Goal: Task Accomplishment & Management: Manage account settings

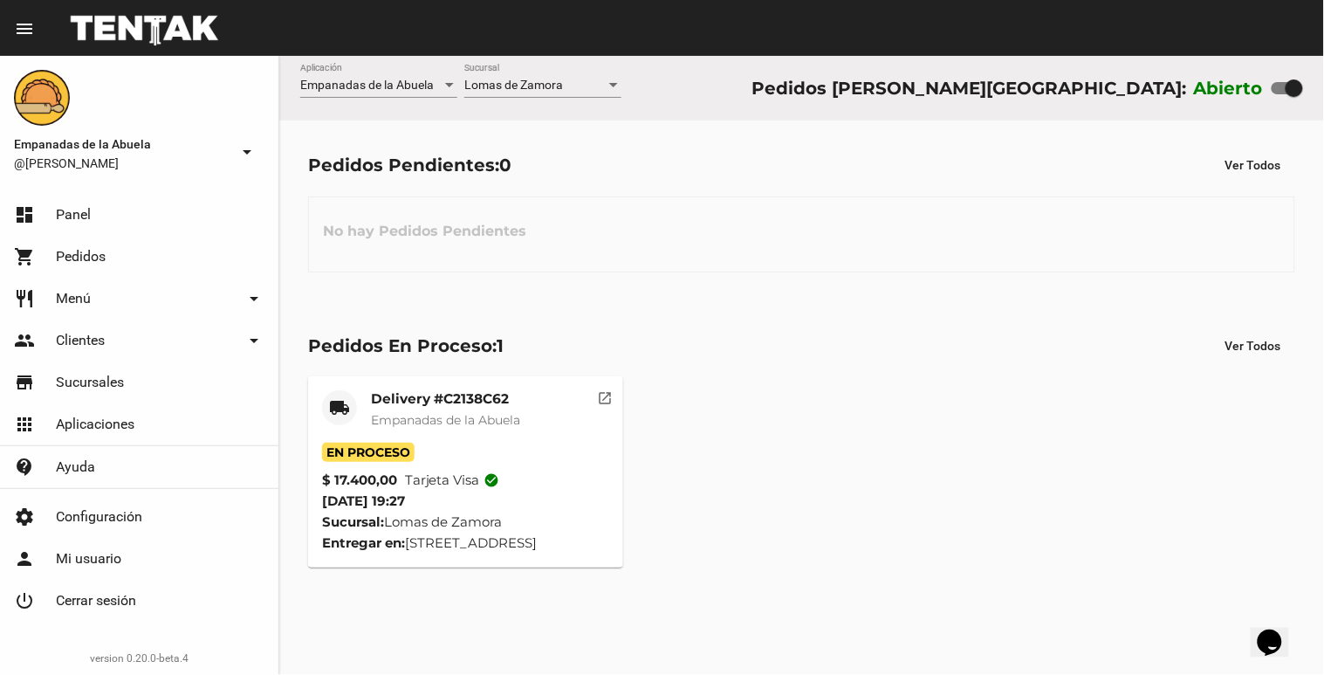
click at [499, 77] on div "Lomas de Zamora Sucursal" at bounding box center [542, 81] width 157 height 34
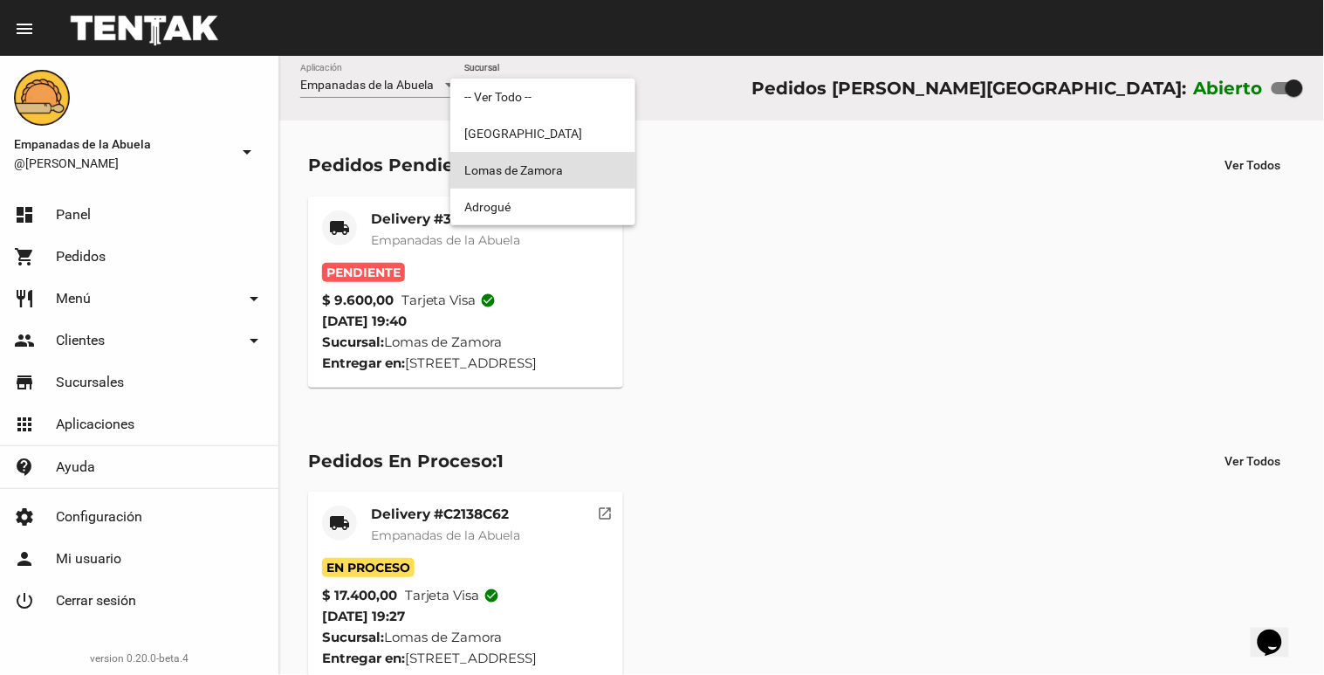
click at [398, 218] on div at bounding box center [662, 337] width 1324 height 675
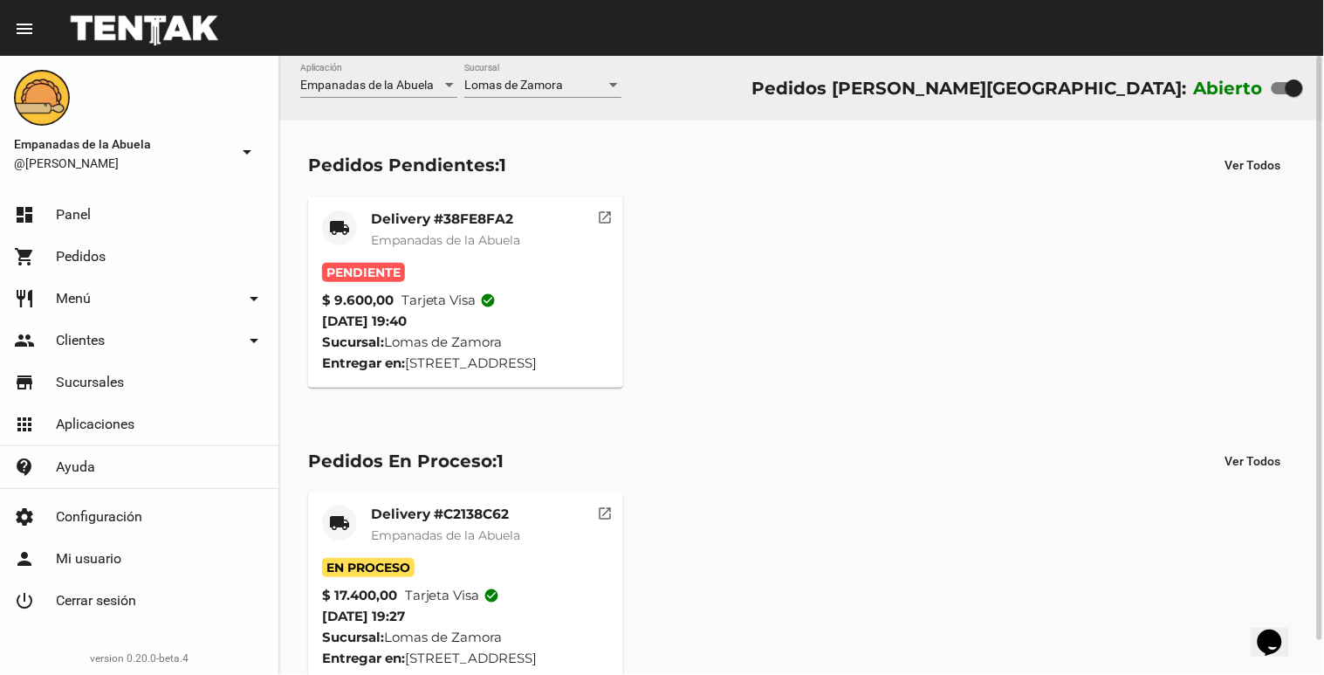
click at [400, 257] on div "Delivery #38FE8FA2 Empanadas de la Abuela" at bounding box center [445, 236] width 149 height 52
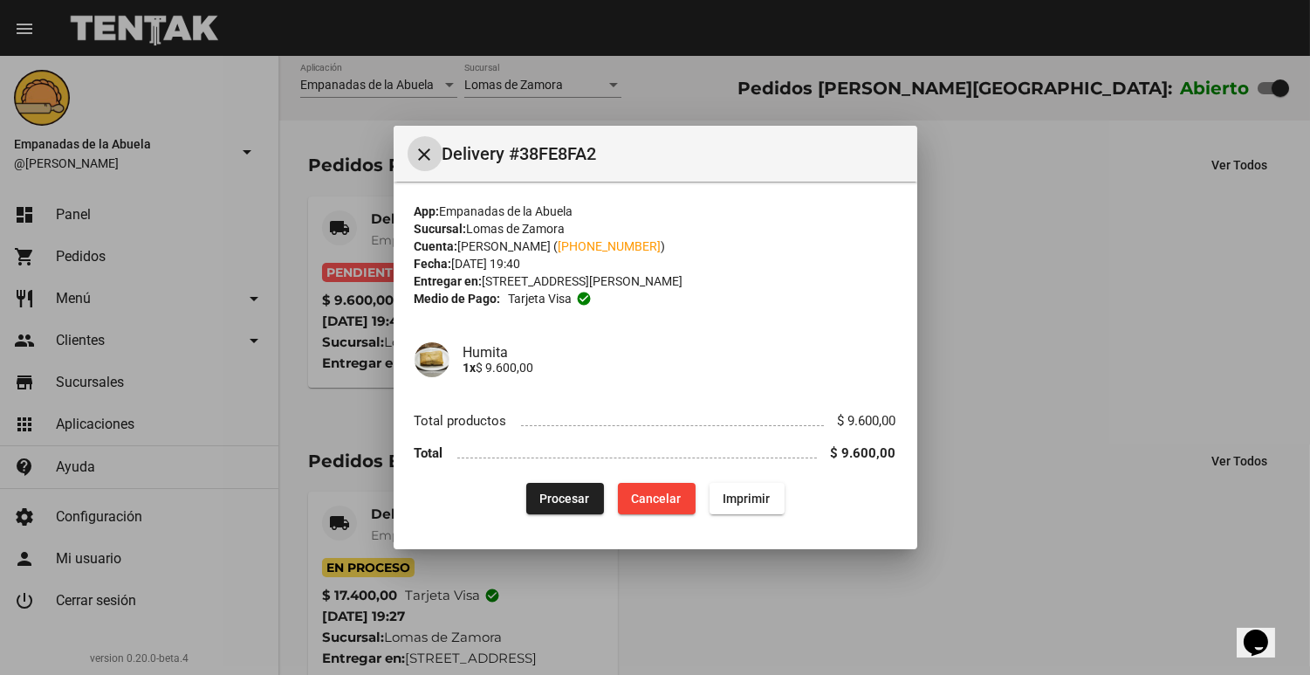
click at [536, 503] on button "Procesar" at bounding box center [565, 498] width 78 height 31
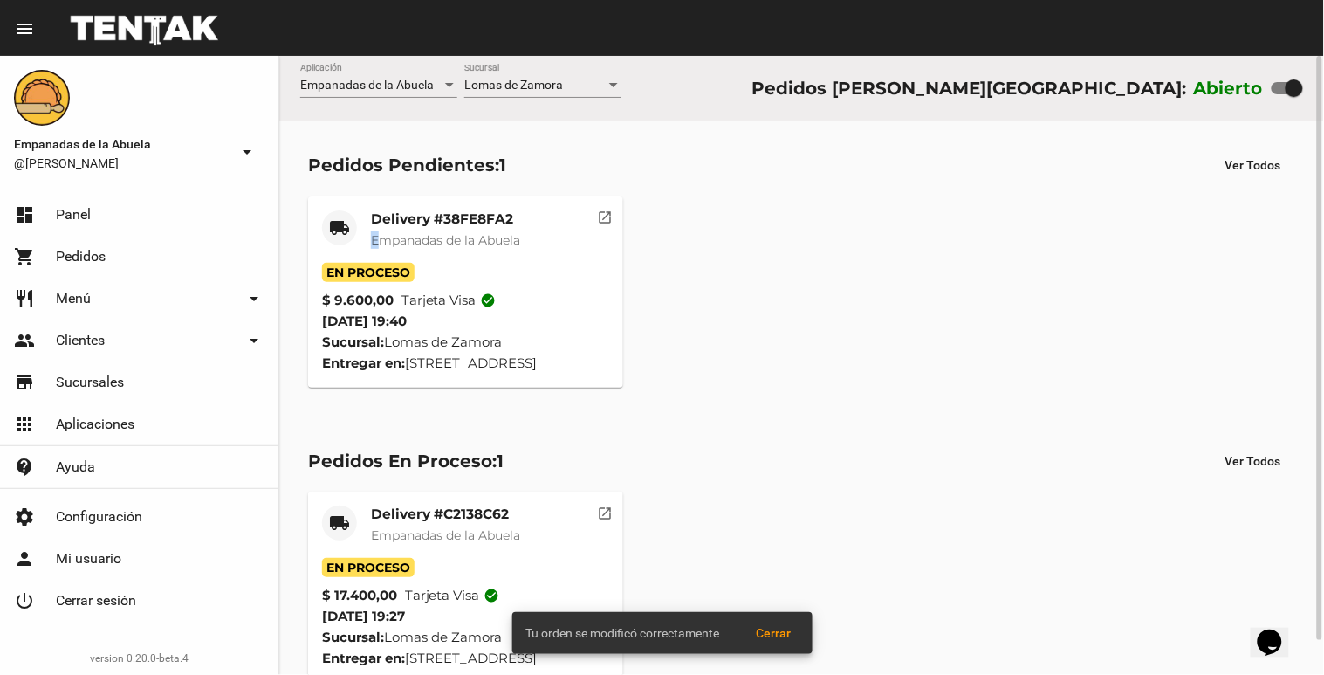
click at [376, 236] on span "Empanadas de la Abuela" at bounding box center [445, 240] width 149 height 16
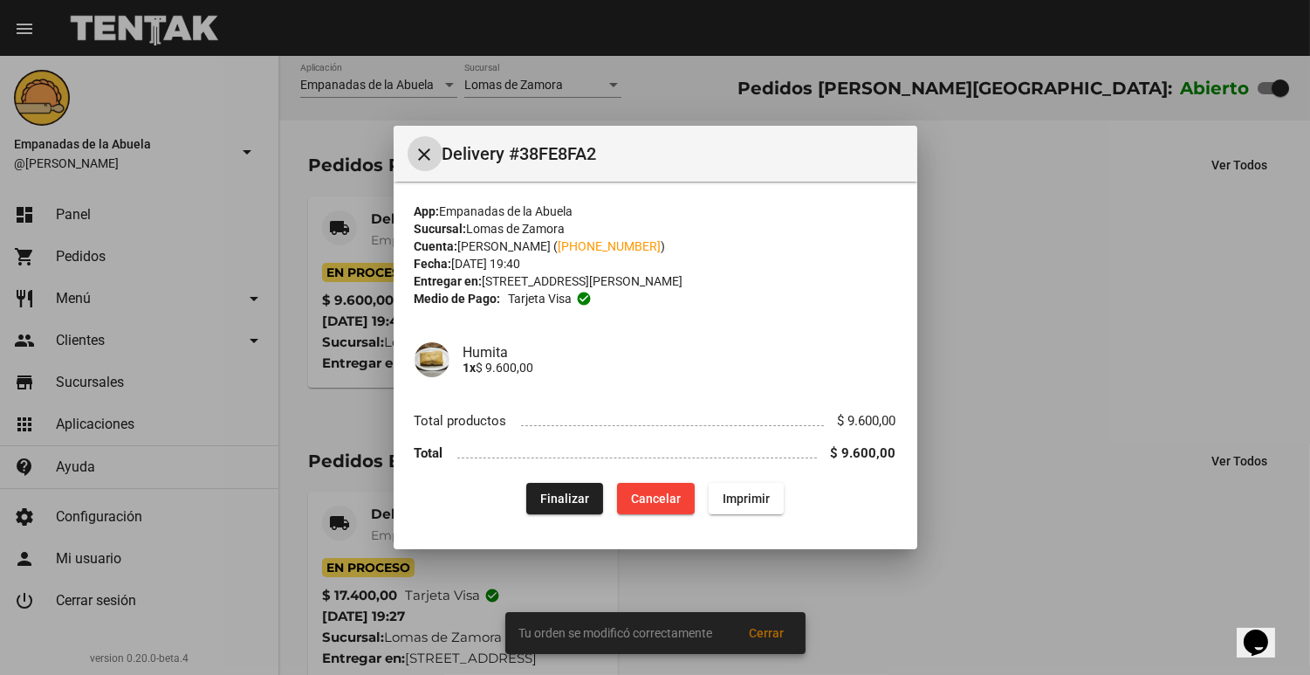
click at [744, 515] on mat-dialog-content "App: Empanadas de la Abuela Sucursal: [PERSON_NAME] Cuenta: [PERSON_NAME] ( [PH…" at bounding box center [656, 355] width 524 height 347
drag, startPoint x: 729, startPoint y: 492, endPoint x: 713, endPoint y: 509, distance: 22.9
click at [732, 496] on span "Imprimir" at bounding box center [746, 499] width 47 height 14
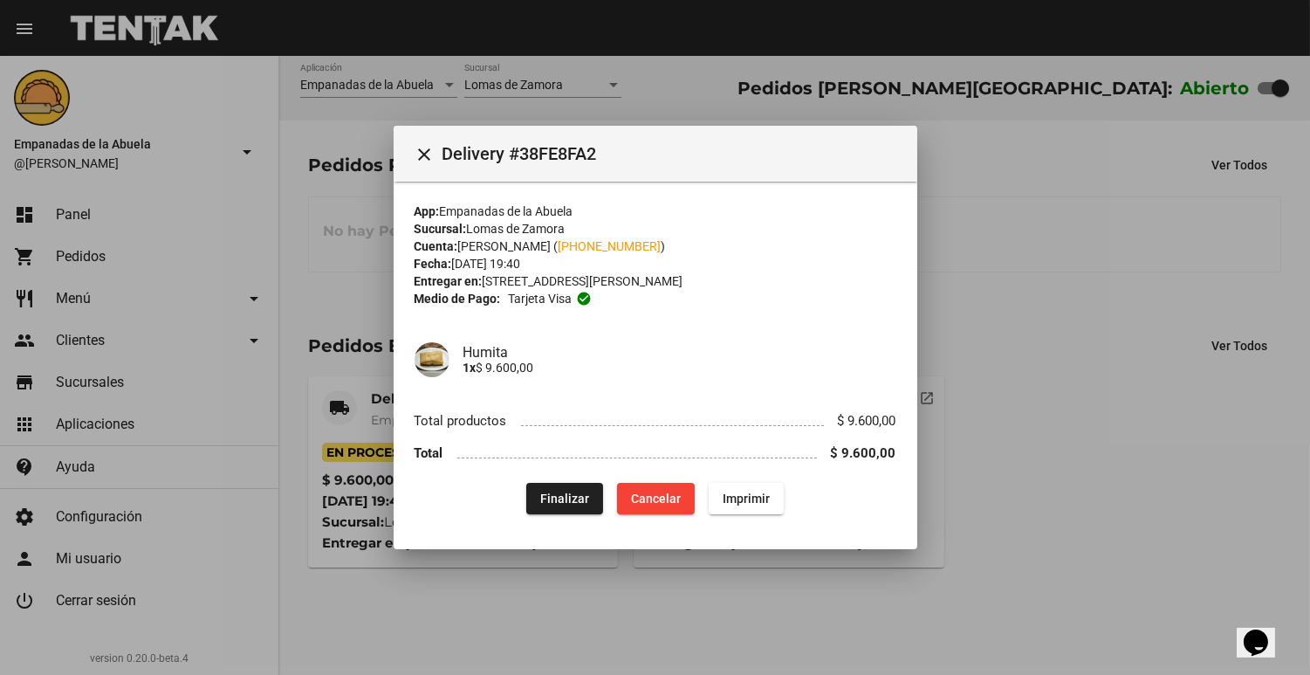
click at [1257, 256] on div at bounding box center [655, 337] width 1310 height 675
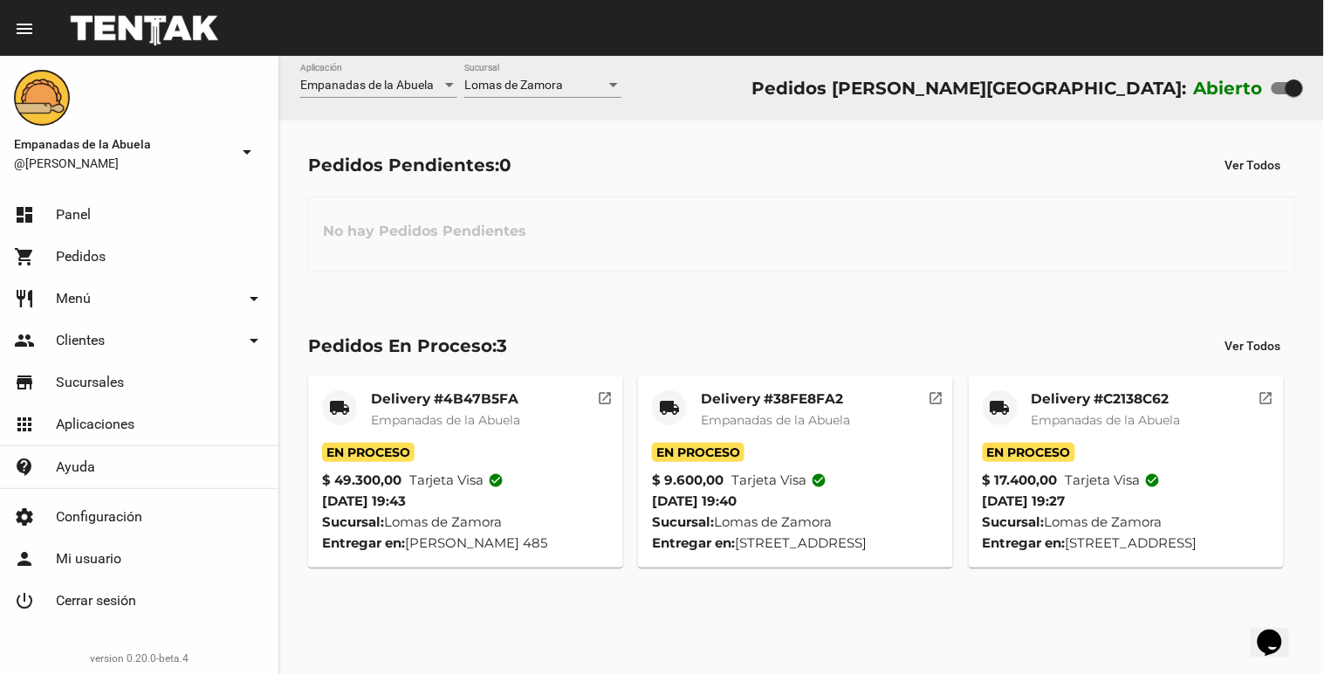
click at [458, 425] on span "Empanadas de la Abuela" at bounding box center [445, 420] width 149 height 16
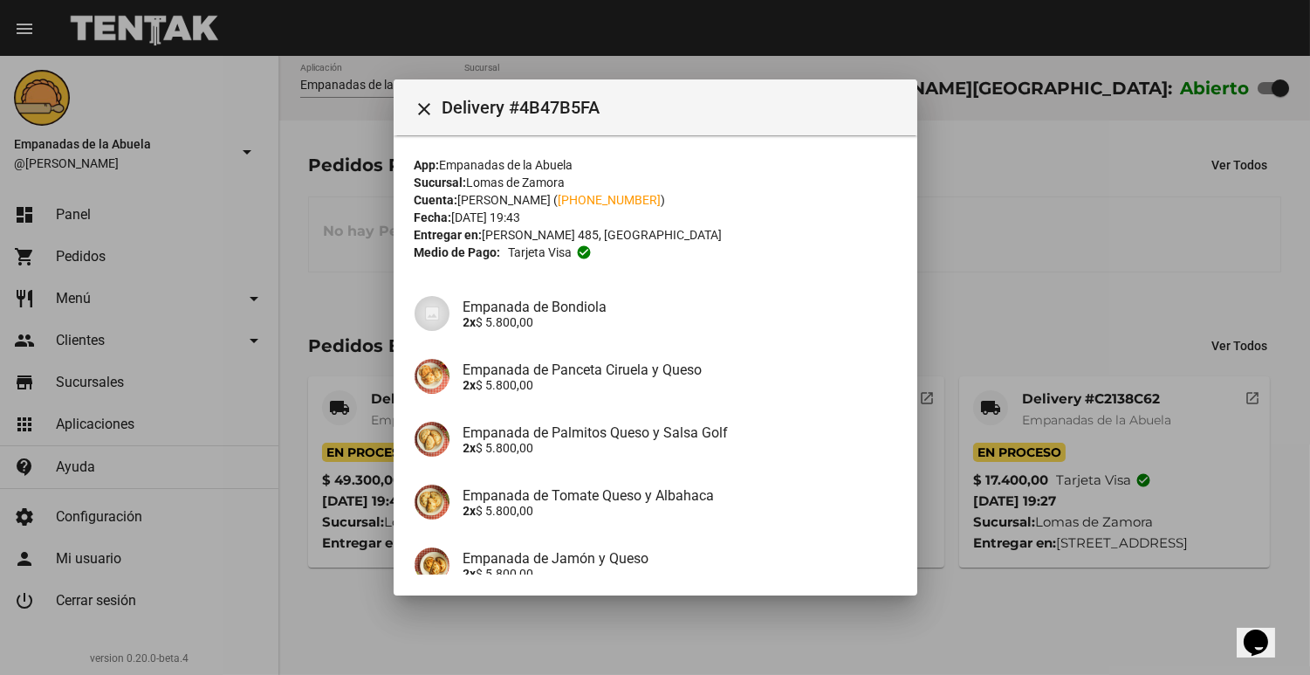
click at [1074, 290] on div at bounding box center [655, 337] width 1310 height 675
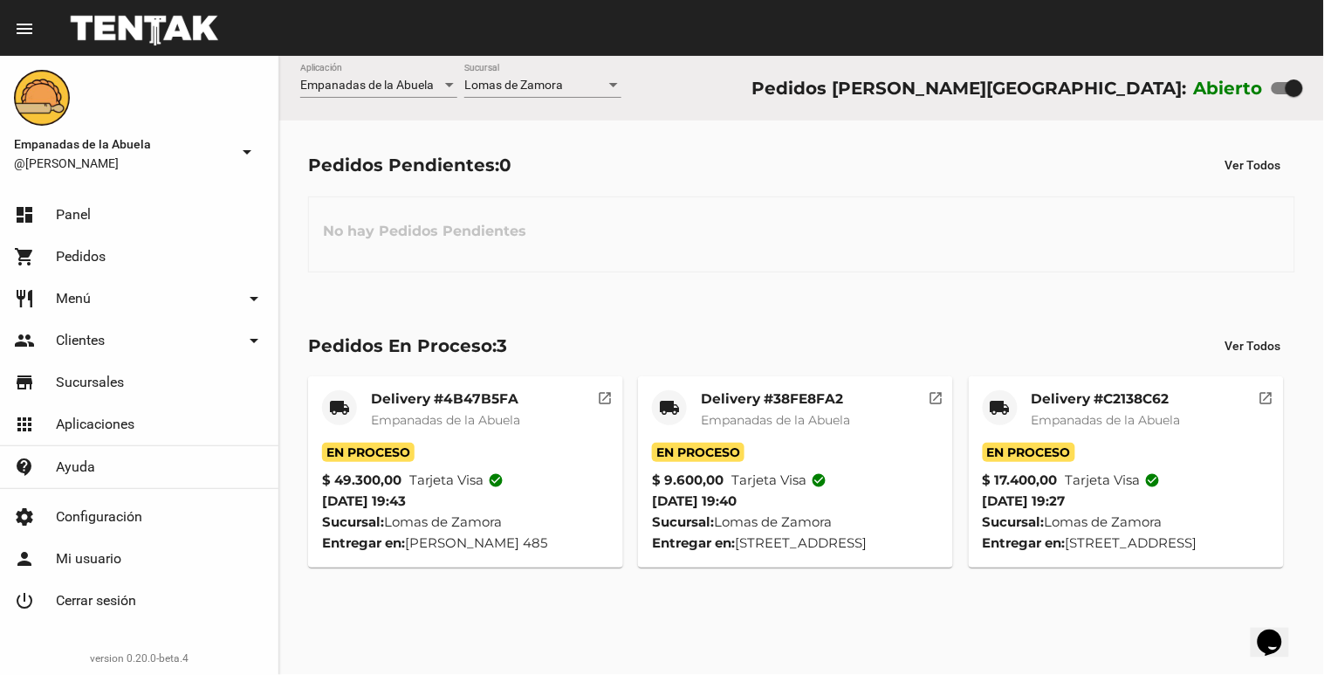
click at [746, 429] on mat-card-subtitle "Empanadas de la Abuela" at bounding box center [775, 419] width 149 height 17
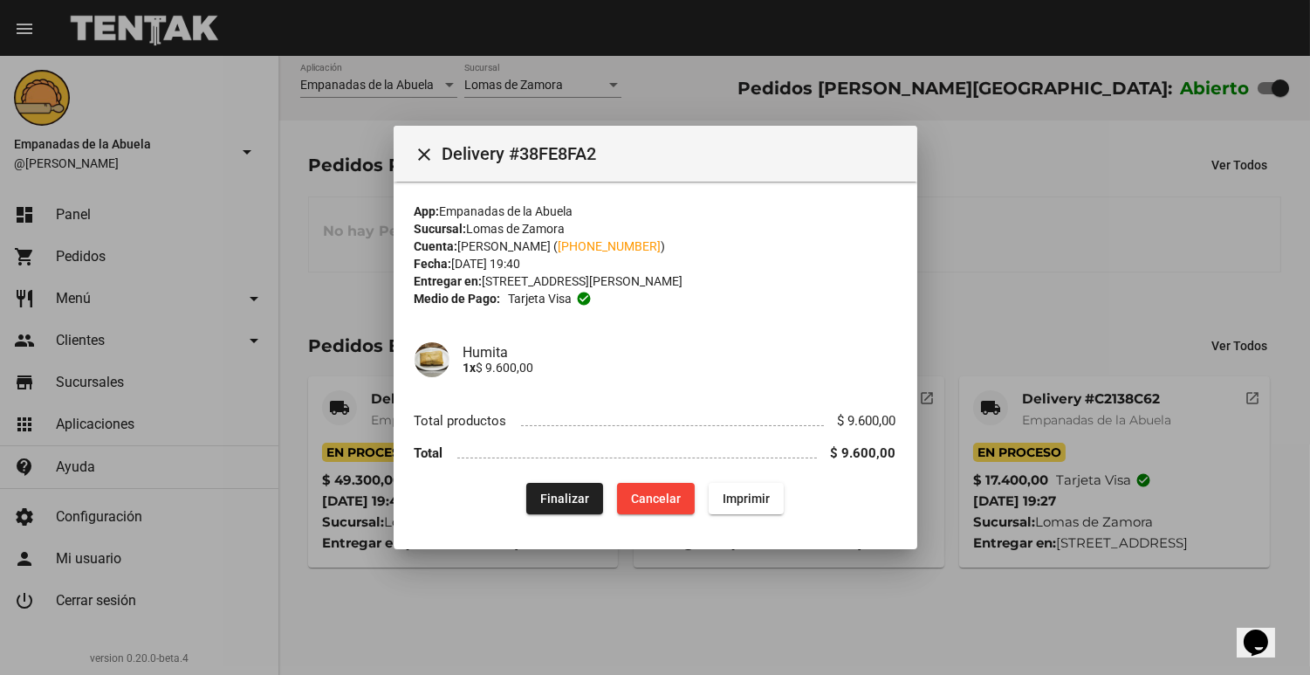
click at [1088, 288] on div at bounding box center [655, 337] width 1310 height 675
